Goal: Check status: Check status

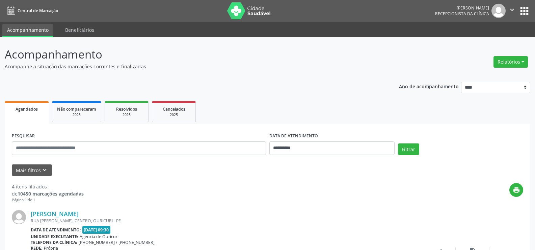
click at [28, 106] on div "Agendados" at bounding box center [26, 108] width 34 height 7
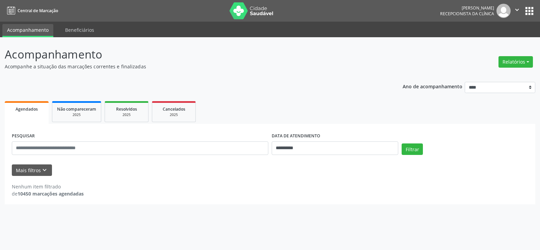
click at [28, 106] on div "Agendados" at bounding box center [26, 108] width 34 height 7
click at [29, 171] on button "Mais filtros keyboard_arrow_down" at bounding box center [32, 170] width 40 height 12
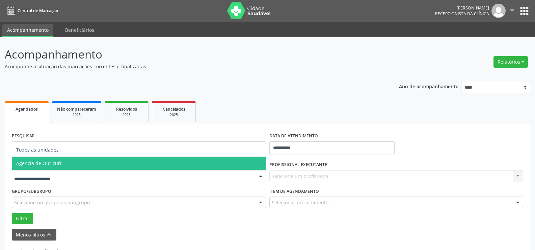
click at [45, 164] on span "Agencia de Ouricuri" at bounding box center [38, 163] width 45 height 6
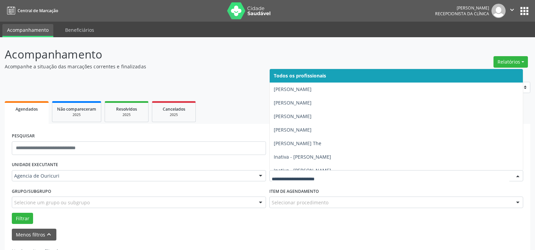
click at [342, 174] on input "text" at bounding box center [391, 179] width 238 height 14
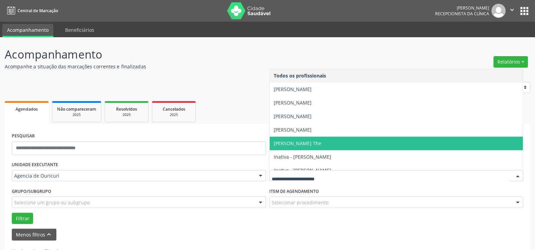
click at [266, 132] on div "PESQUISAR" at bounding box center [139, 145] width 258 height 29
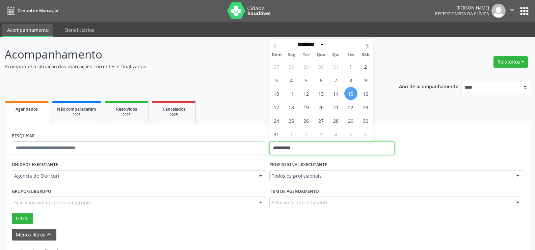
click at [282, 150] on input "**********" at bounding box center [331, 148] width 125 height 14
click at [297, 108] on span "18" at bounding box center [291, 106] width 13 height 13
type input "**********"
click at [297, 108] on span "18" at bounding box center [291, 106] width 13 height 13
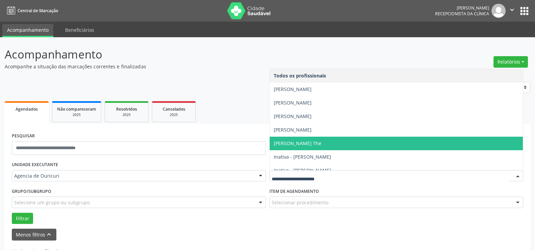
click at [291, 172] on div at bounding box center [396, 175] width 254 height 11
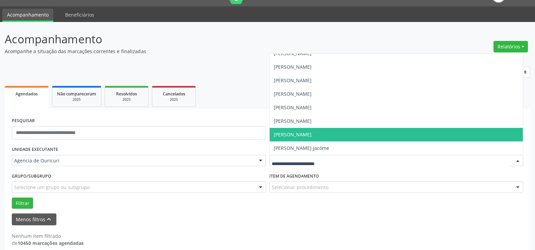
scroll to position [24, 0]
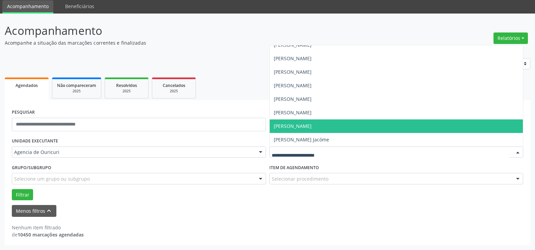
click at [306, 131] on span "[PERSON_NAME]" at bounding box center [397, 126] width 254 height 14
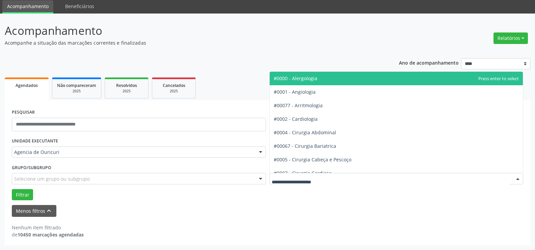
click at [303, 174] on div at bounding box center [396, 178] width 254 height 11
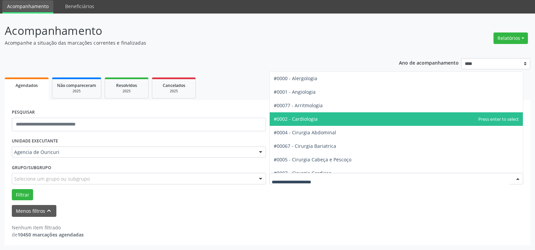
click at [312, 118] on span "#0002 - Cardiologia" at bounding box center [296, 118] width 44 height 6
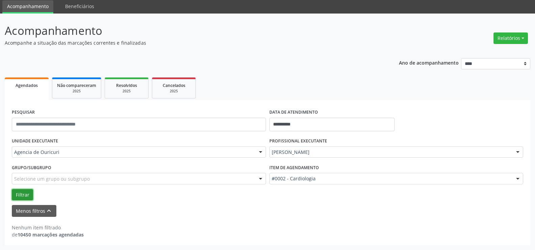
click at [20, 197] on button "Filtrar" at bounding box center [22, 194] width 21 height 11
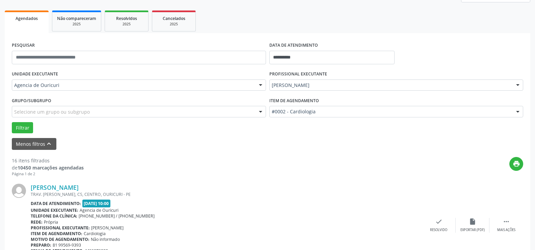
scroll to position [90, 0]
click at [521, 162] on button "print" at bounding box center [517, 164] width 14 height 14
